Goal: Task Accomplishment & Management: Complete application form

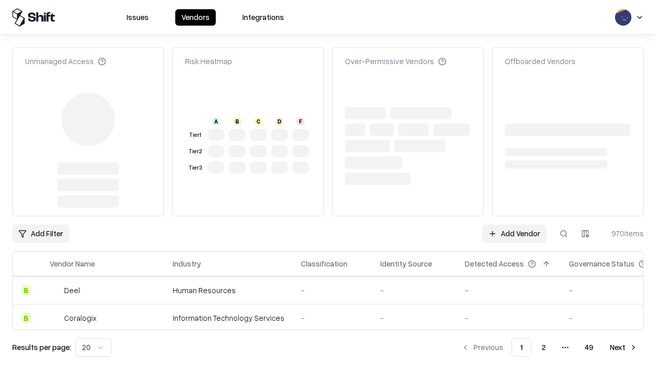
click at [514, 224] on link "Add Vendor" at bounding box center [514, 233] width 64 height 18
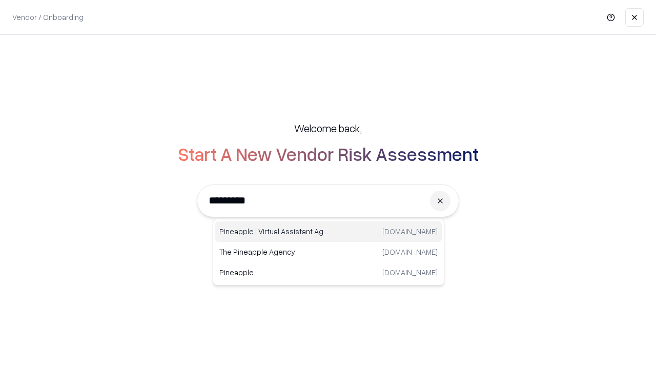
click at [328, 232] on div "Pineapple | Virtual Assistant Agency [DOMAIN_NAME]" at bounding box center [328, 231] width 227 height 20
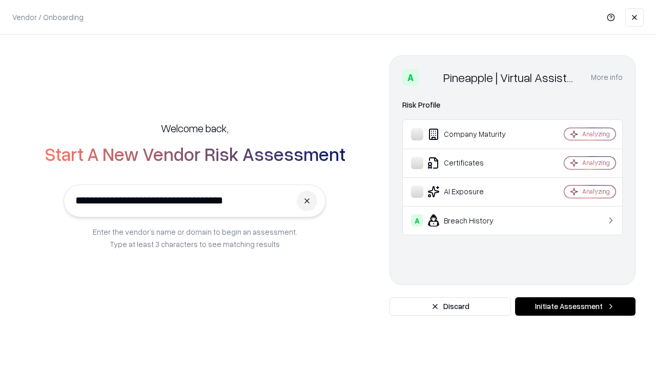
type input "**********"
click at [575, 306] on button "Initiate Assessment" at bounding box center [575, 306] width 120 height 18
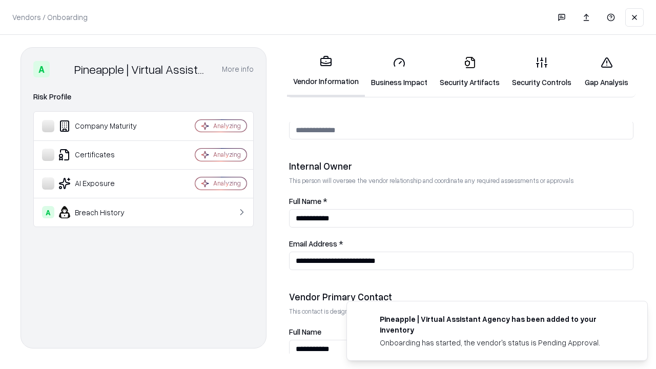
scroll to position [531, 0]
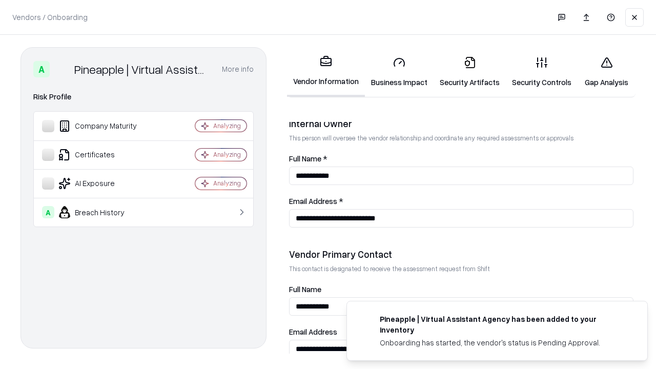
click at [469, 72] on link "Security Artifacts" at bounding box center [470, 72] width 72 height 48
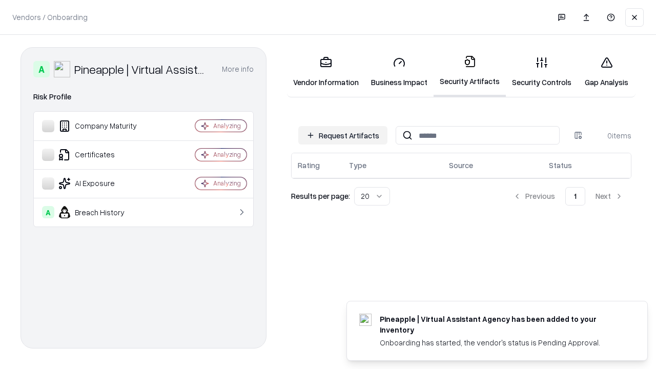
click at [343, 135] on button "Request Artifacts" at bounding box center [342, 135] width 89 height 18
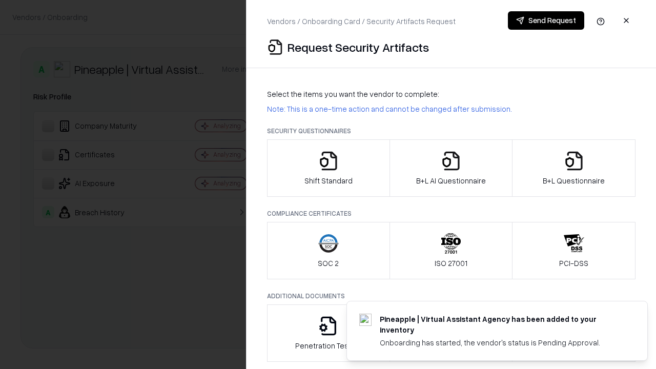
click at [573, 168] on icon "button" at bounding box center [574, 161] width 20 height 20
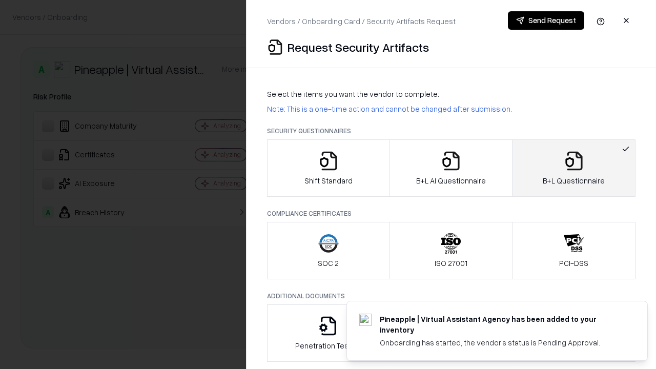
click at [450, 168] on icon "button" at bounding box center [451, 161] width 20 height 20
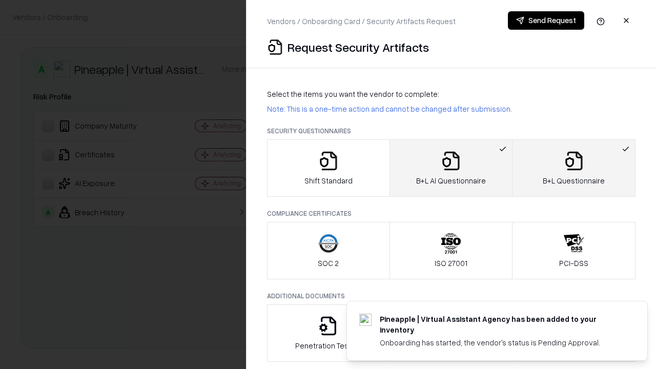
click at [546, 20] on button "Send Request" at bounding box center [546, 20] width 76 height 18
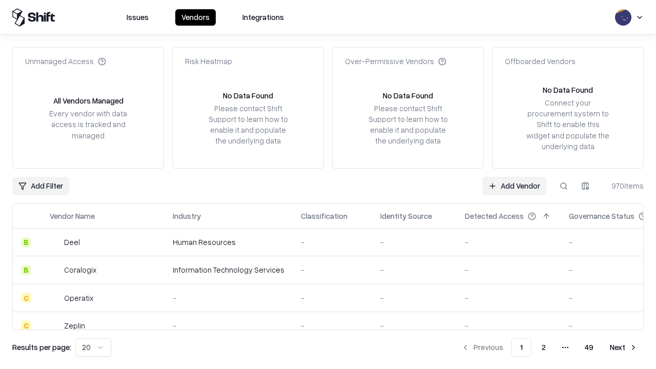
click at [564, 186] on button at bounding box center [563, 186] width 18 height 18
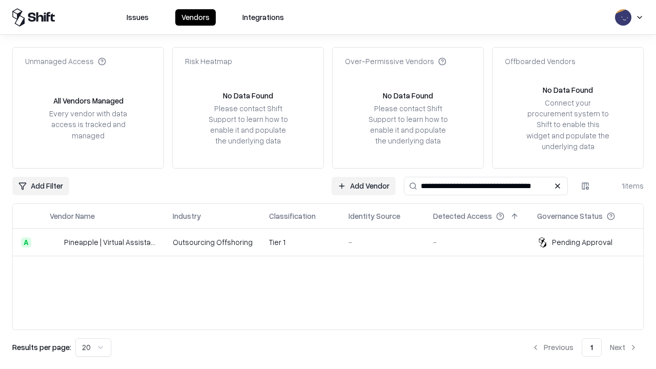
type input "**********"
click at [334, 242] on td "Tier 1" at bounding box center [300, 243] width 79 height 28
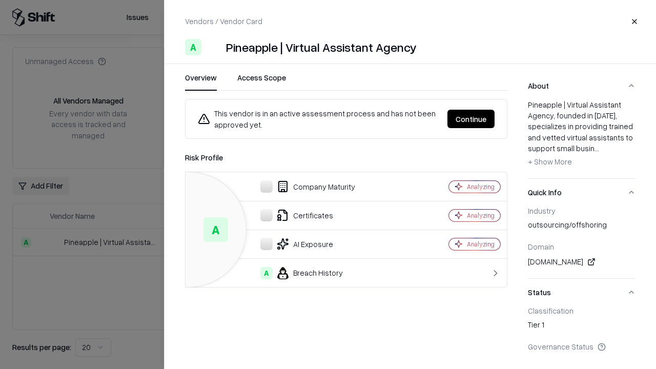
click at [471, 119] on button "Continue" at bounding box center [470, 119] width 47 height 18
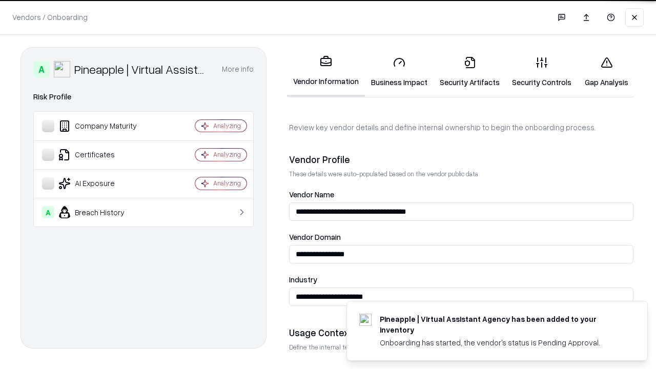
click at [469, 72] on link "Security Artifacts" at bounding box center [470, 72] width 72 height 48
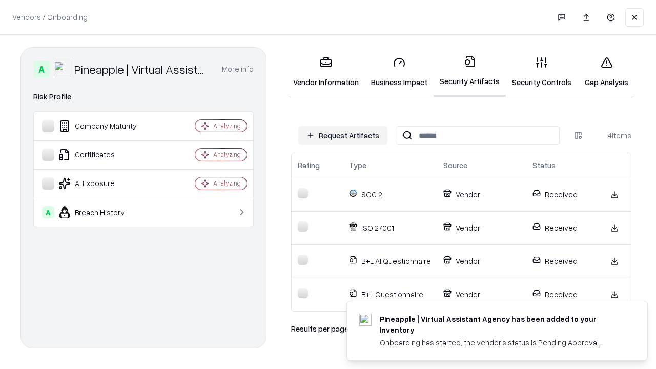
click at [606, 72] on link "Gap Analysis" at bounding box center [607, 72] width 58 height 48
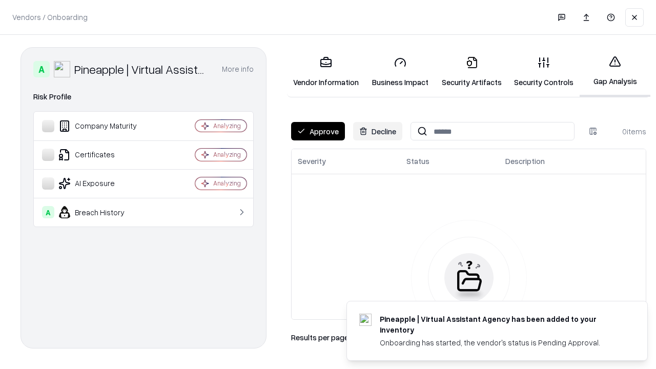
click at [318, 131] on button "Approve" at bounding box center [318, 131] width 54 height 18
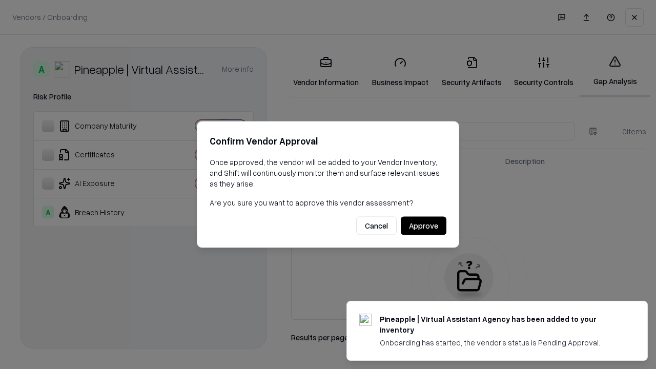
click at [423, 225] on button "Approve" at bounding box center [424, 226] width 46 height 18
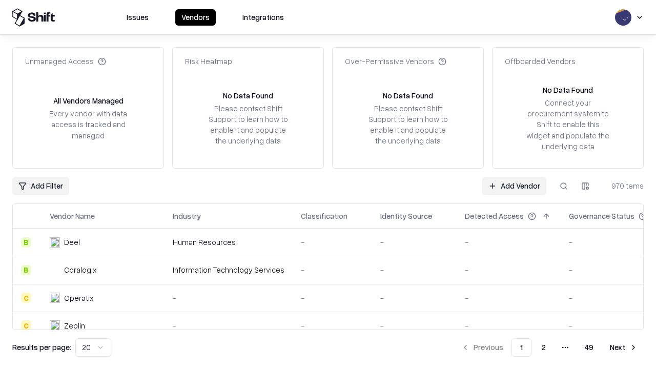
type input "**********"
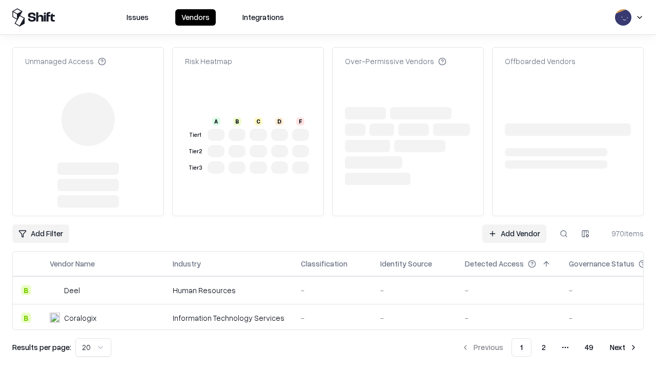
click at [514, 224] on link "Add Vendor" at bounding box center [514, 233] width 64 height 18
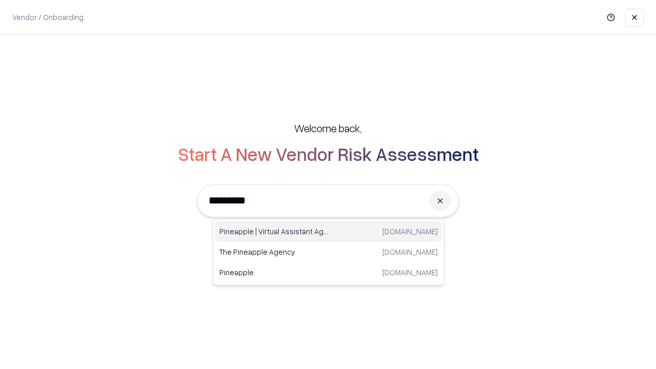
click at [328, 232] on div "Pineapple | Virtual Assistant Agency [DOMAIN_NAME]" at bounding box center [328, 231] width 227 height 20
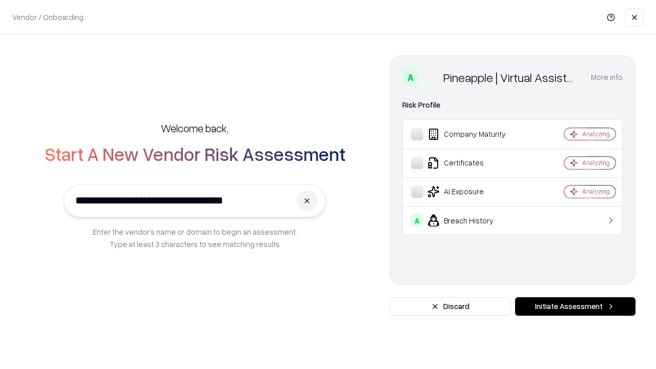
type input "**********"
click at [575, 306] on button "Initiate Assessment" at bounding box center [575, 306] width 120 height 18
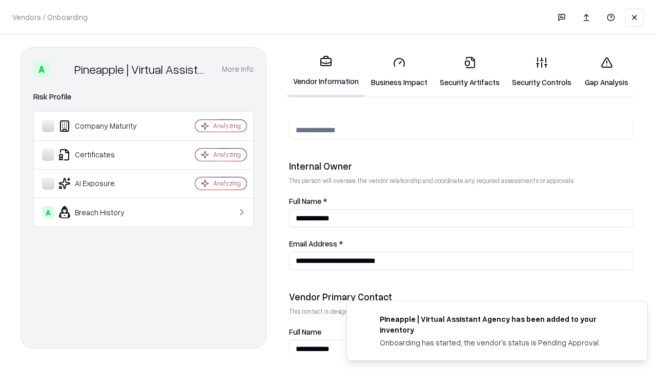
scroll to position [531, 0]
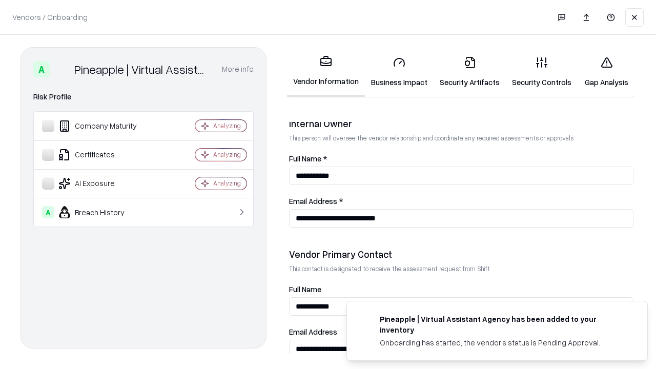
click at [606, 72] on link "Gap Analysis" at bounding box center [607, 72] width 58 height 48
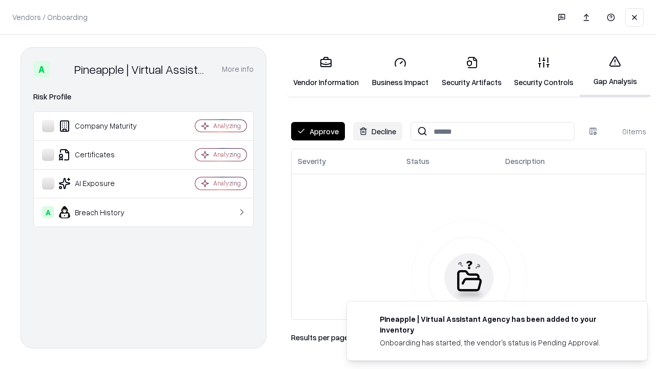
click at [318, 131] on button "Approve" at bounding box center [318, 131] width 54 height 18
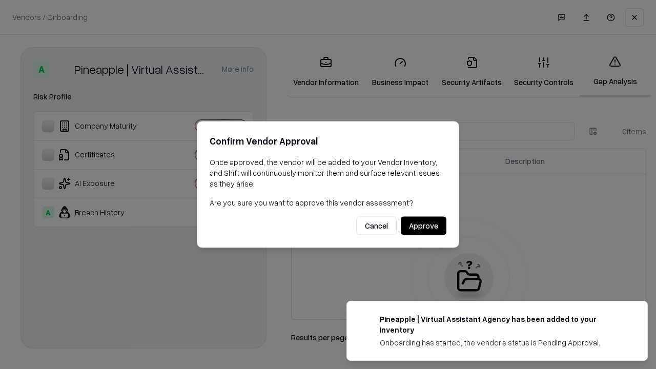
click at [423, 225] on button "Approve" at bounding box center [424, 226] width 46 height 18
